Goal: Transaction & Acquisition: Download file/media

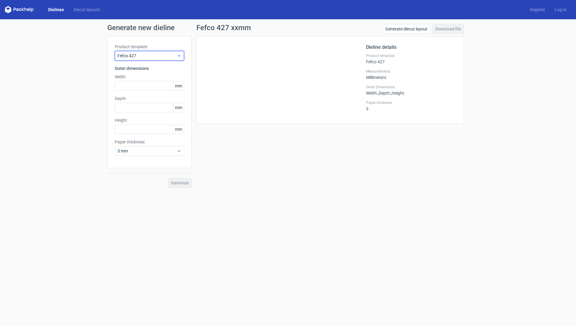
click at [140, 57] on span "Fefco 427" at bounding box center [146, 56] width 59 height 6
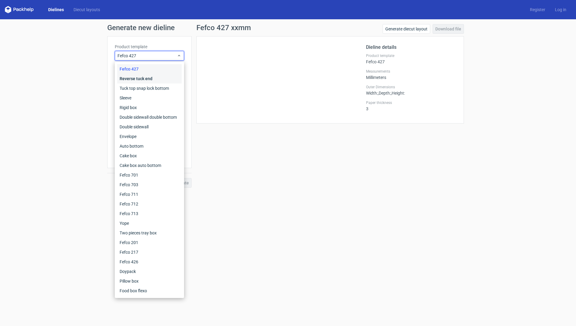
click at [139, 79] on div "Reverse tuck end" at bounding box center [149, 79] width 64 height 10
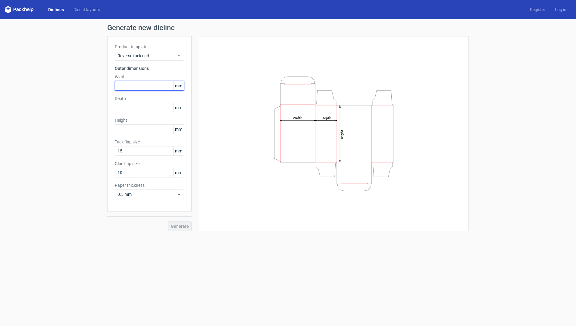
click at [137, 83] on input "text" at bounding box center [149, 86] width 69 height 10
type input "90"
click at [126, 103] on input "text" at bounding box center [149, 108] width 69 height 10
type input "90"
click at [133, 134] on input "text" at bounding box center [149, 129] width 69 height 10
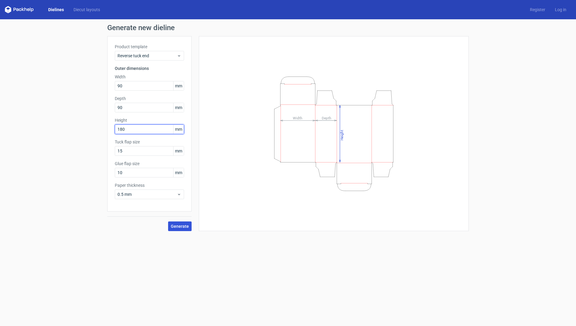
type input "180"
click at [182, 226] on span "Generate" at bounding box center [180, 226] width 18 height 4
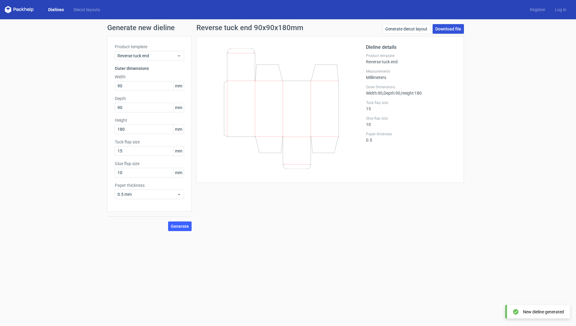
click at [452, 25] on link "Download file" at bounding box center [447, 29] width 31 height 10
